Goal: Transaction & Acquisition: Purchase product/service

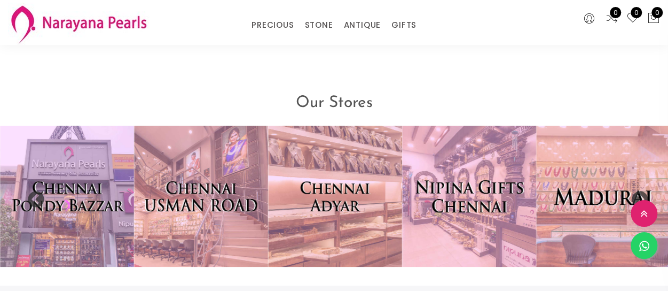
scroll to position [2145, 0]
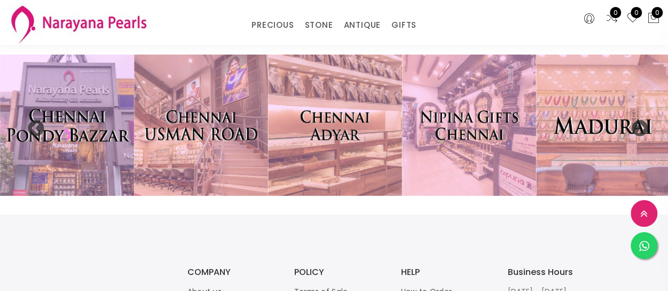
click at [80, 146] on img at bounding box center [66, 125] width 147 height 155
click at [85, 143] on img at bounding box center [66, 125] width 147 height 155
drag, startPoint x: 85, startPoint y: 143, endPoint x: 58, endPoint y: 153, distance: 29.1
click at [84, 140] on img at bounding box center [66, 125] width 147 height 155
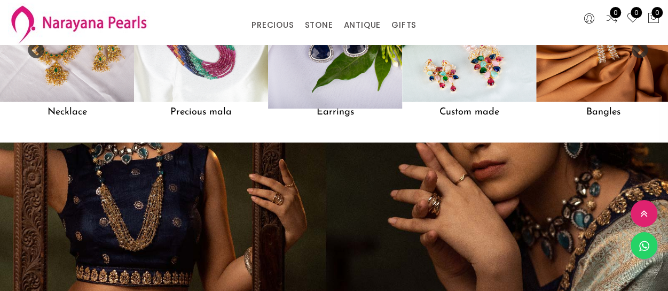
scroll to position [882, 0]
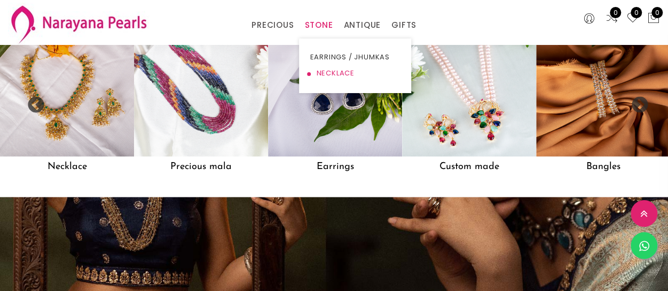
click at [324, 72] on link "NECKLACE" at bounding box center [355, 73] width 91 height 16
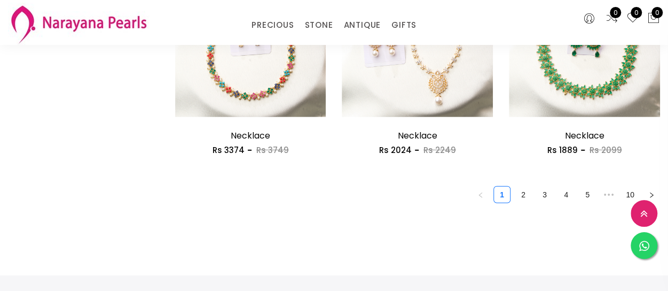
scroll to position [1353, 0]
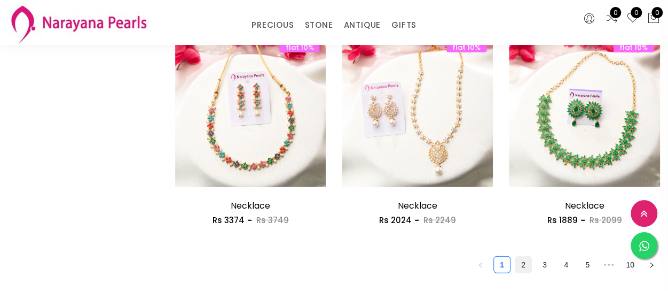
click at [522, 266] on link "2" at bounding box center [523, 264] width 16 height 16
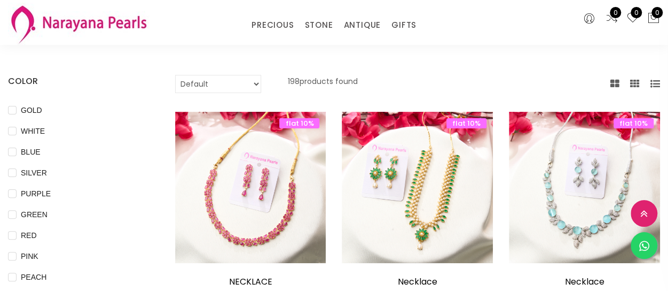
scroll to position [71, 0]
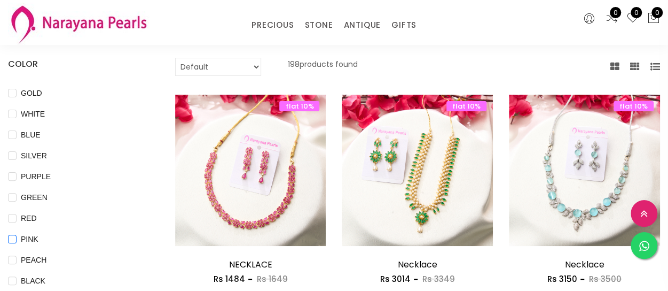
click at [13, 237] on input "PINK" at bounding box center [12, 246] width 9 height 24
checkbox input "true"
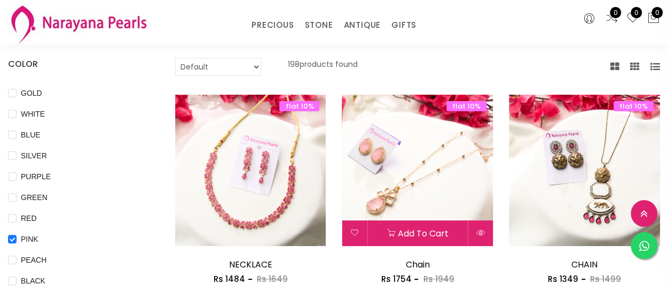
scroll to position [214, 0]
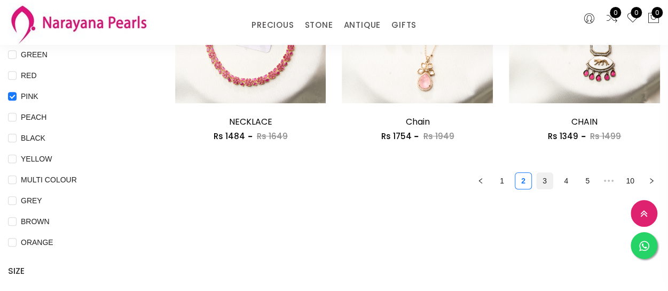
click at [543, 183] on link "3" at bounding box center [545, 181] width 16 height 16
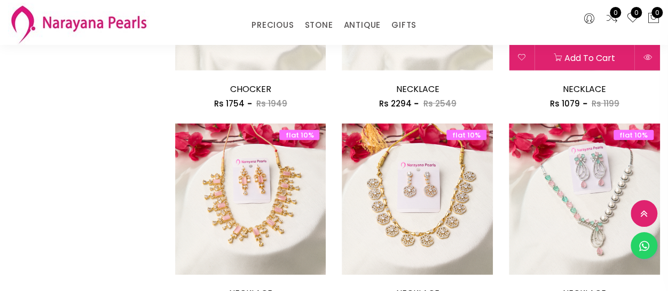
scroll to position [1353, 0]
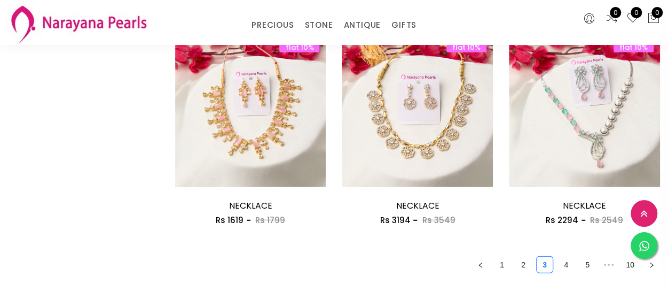
drag, startPoint x: 566, startPoint y: 264, endPoint x: 544, endPoint y: 237, distance: 35.0
click at [567, 263] on link "4" at bounding box center [566, 264] width 16 height 16
